Goal: Task Accomplishment & Management: Use online tool/utility

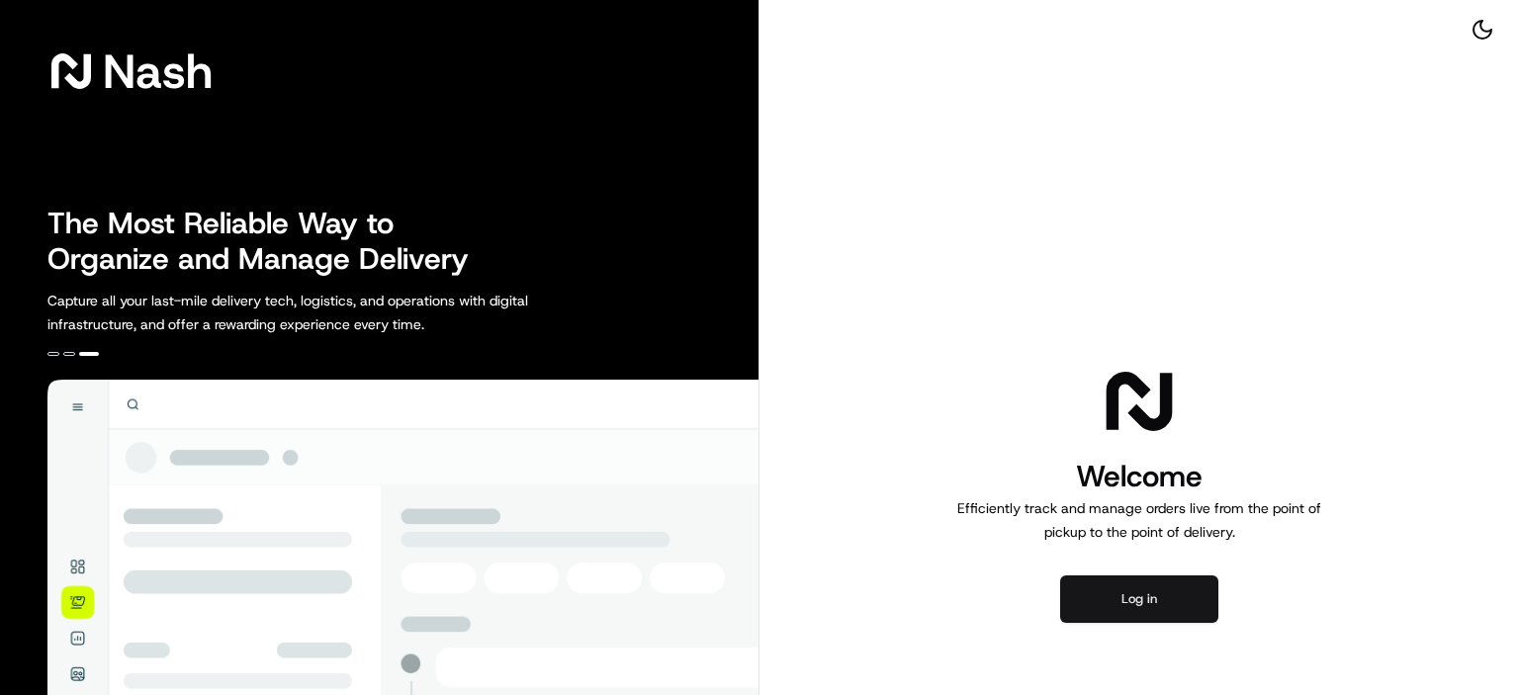
click at [1143, 608] on button "Log in" at bounding box center [1139, 599] width 158 height 47
